Goal: Task Accomplishment & Management: Complete application form

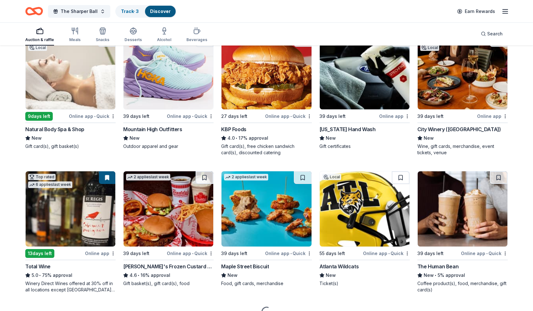
scroll to position [664, 0]
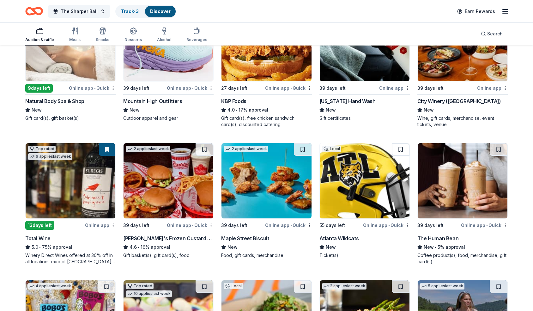
click at [360, 182] on img at bounding box center [365, 180] width 90 height 75
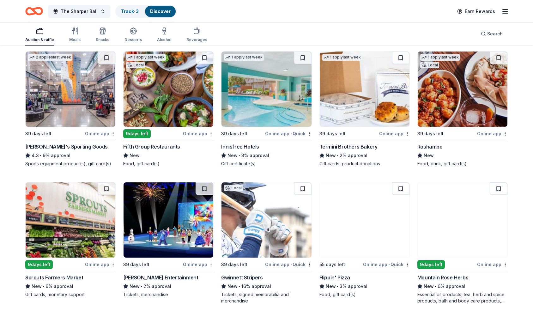
scroll to position [3071, 0]
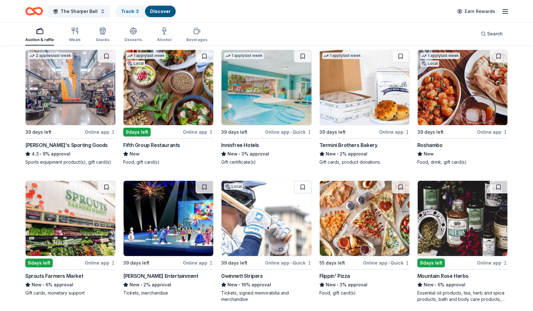
click at [195, 96] on img at bounding box center [169, 87] width 90 height 75
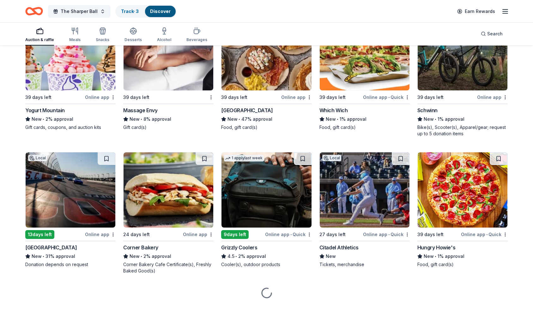
scroll to position [5266, 0]
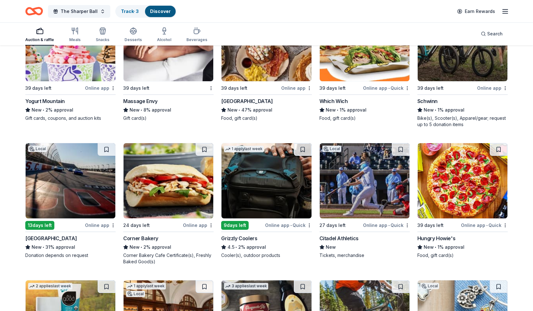
click at [89, 192] on img at bounding box center [71, 180] width 90 height 75
click at [135, 12] on link "Track · 3" at bounding box center [130, 11] width 18 height 5
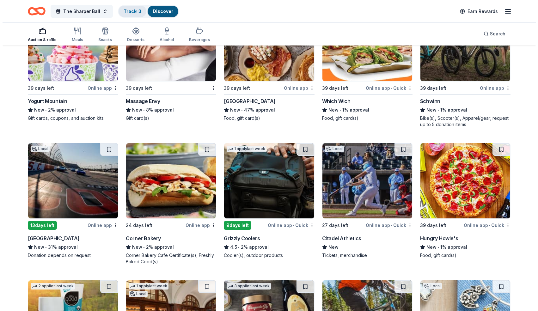
scroll to position [0, 0]
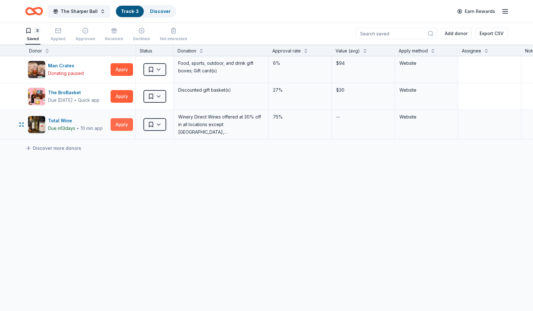
click at [116, 126] on button "Apply" at bounding box center [122, 124] width 22 height 13
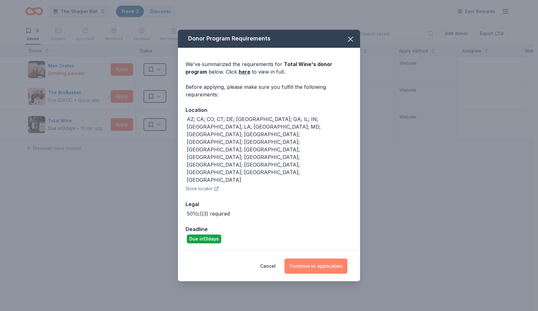
click at [310, 259] on button "Continue to application" at bounding box center [316, 266] width 63 height 15
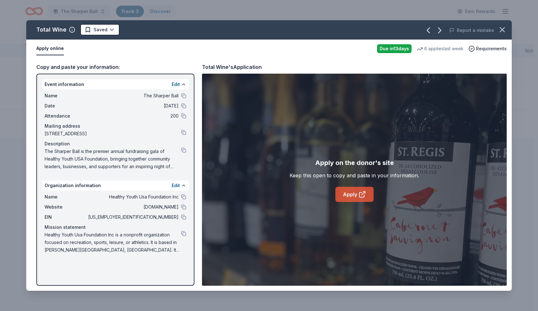
click at [352, 196] on link "Apply" at bounding box center [354, 194] width 38 height 15
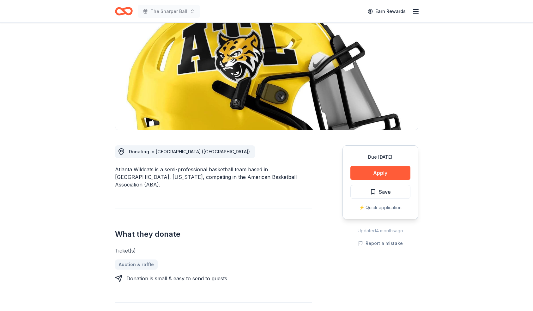
scroll to position [62, 0]
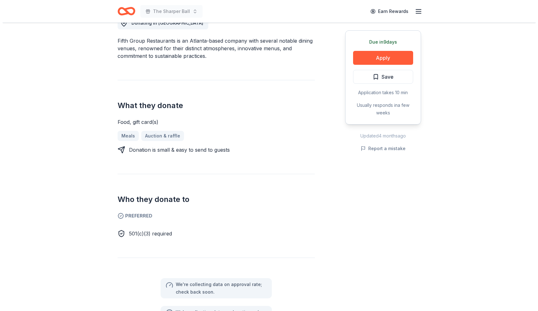
scroll to position [202, 0]
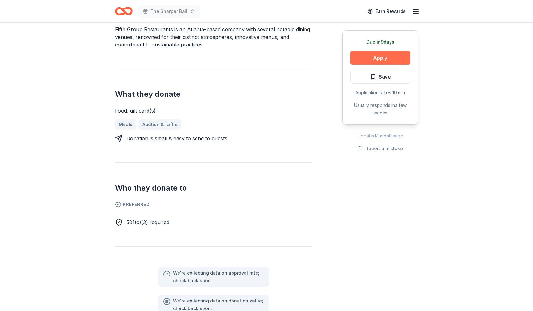
click at [395, 59] on button "Apply" at bounding box center [381, 58] width 60 height 14
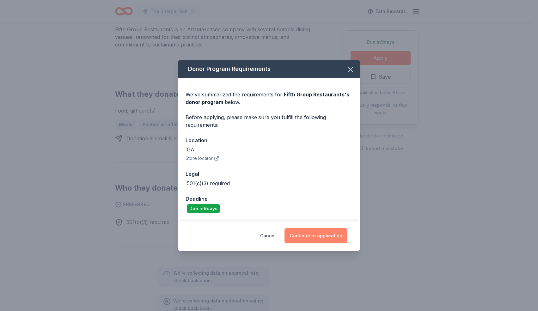
click at [305, 238] on button "Continue to application" at bounding box center [316, 235] width 63 height 15
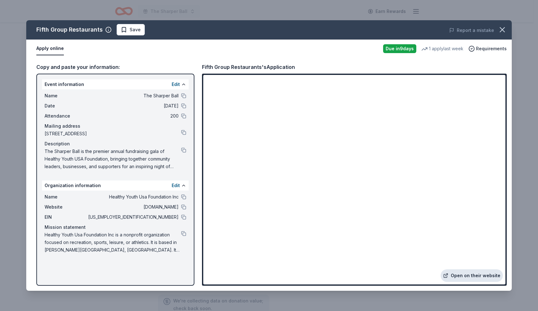
click at [464, 278] on link "Open on their website" at bounding box center [472, 275] width 62 height 13
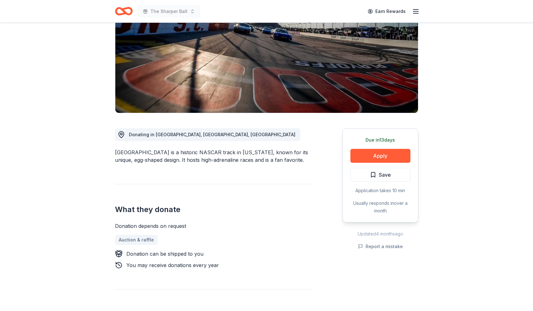
scroll to position [89, 0]
